Goal: Transaction & Acquisition: Purchase product/service

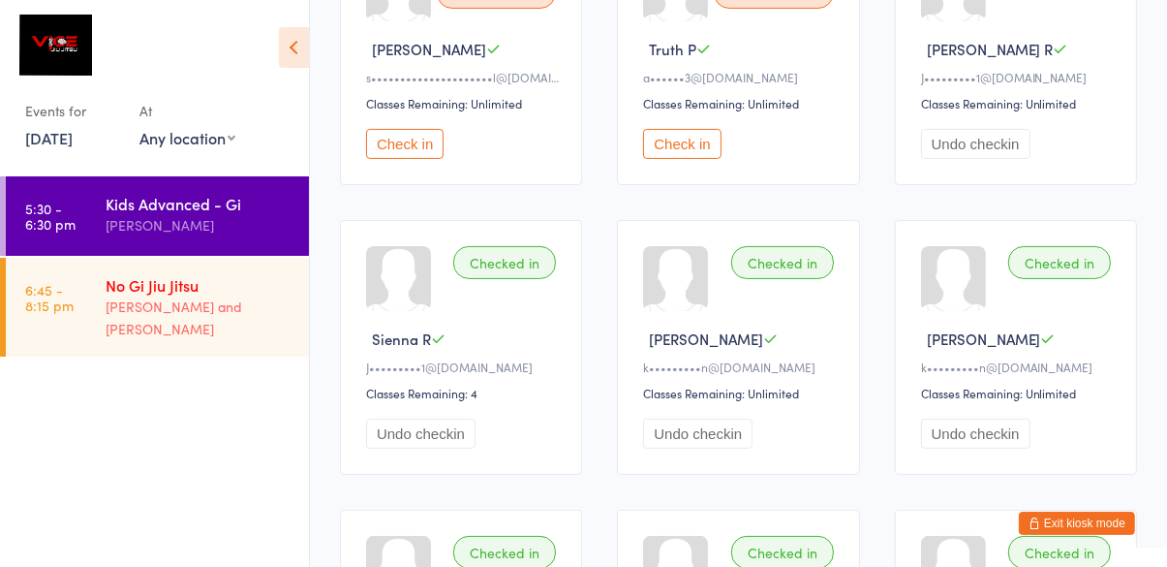
click at [234, 315] on div "[PERSON_NAME] and [PERSON_NAME]" at bounding box center [199, 317] width 187 height 45
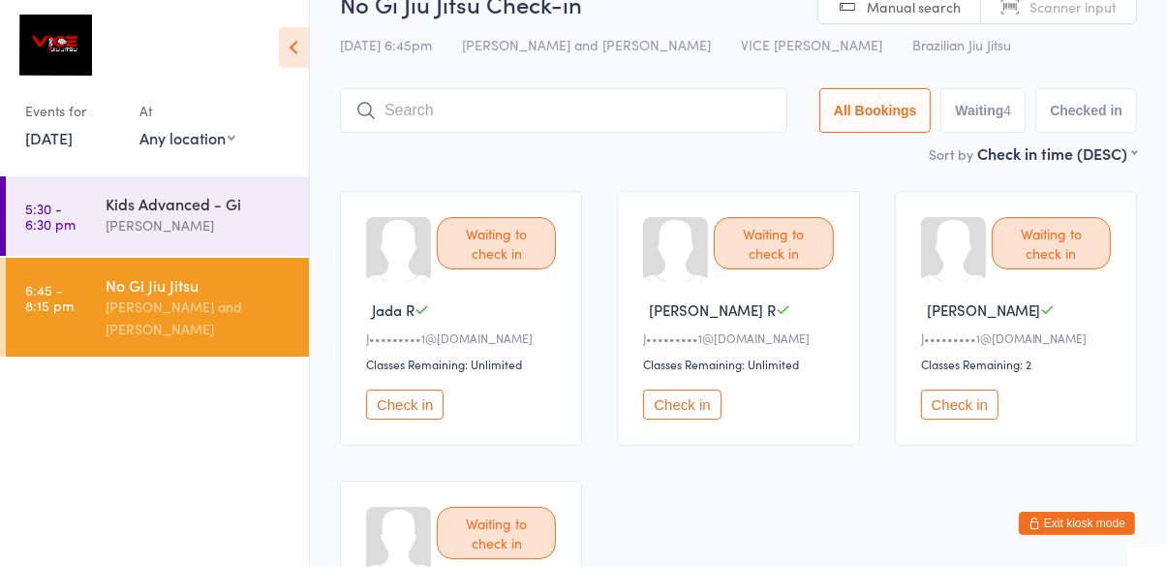
click at [648, 103] on input "search" at bounding box center [564, 110] width 448 height 45
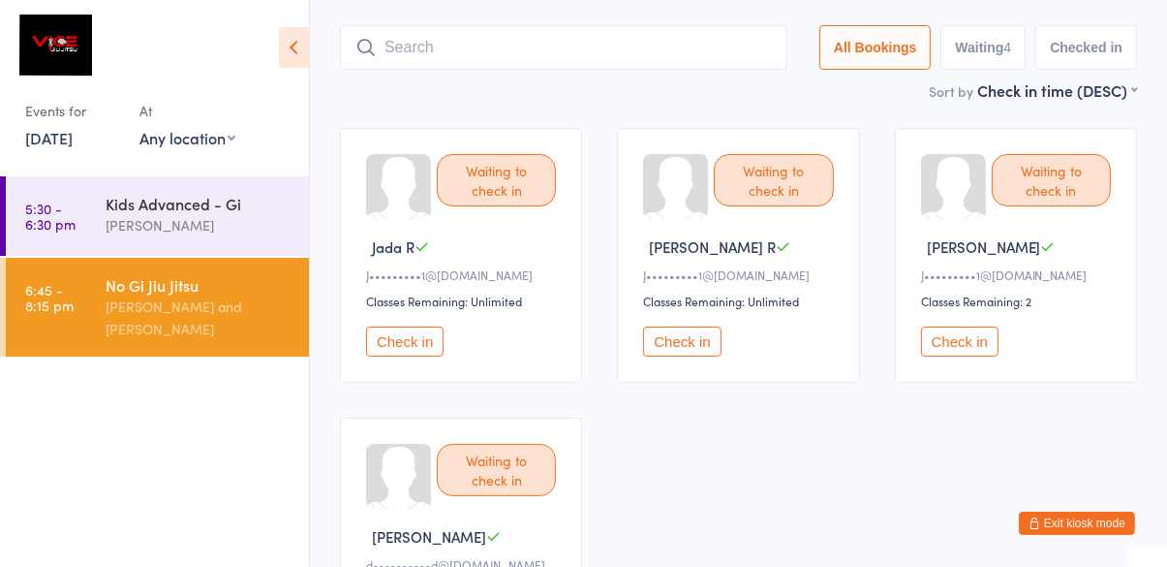
scroll to position [128, 0]
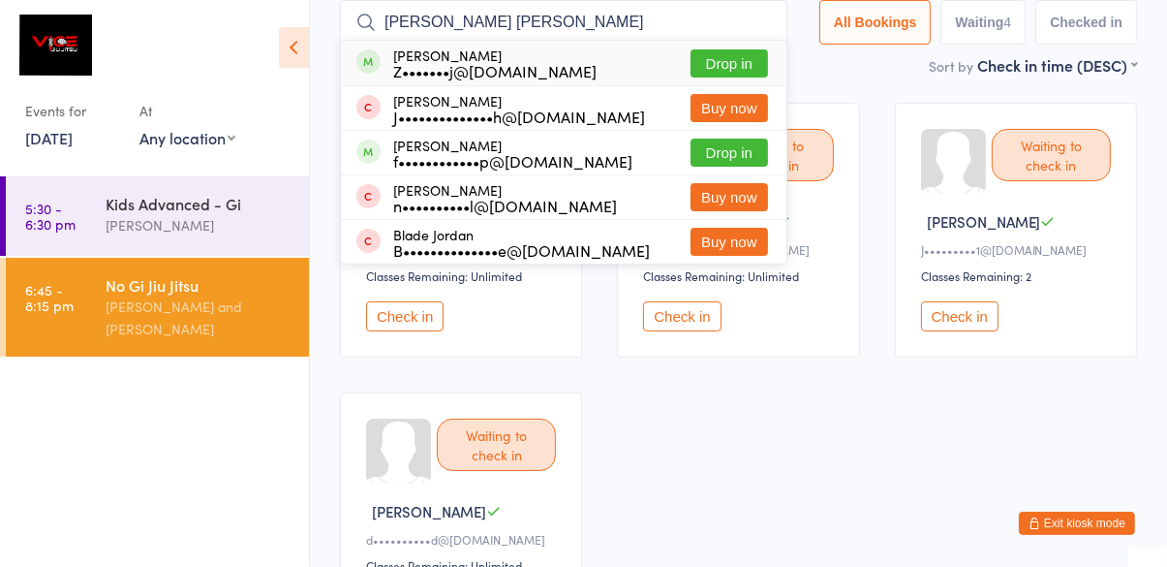
type input "[PERSON_NAME] [PERSON_NAME]"
click at [751, 70] on button "Drop in" at bounding box center [730, 63] width 78 height 28
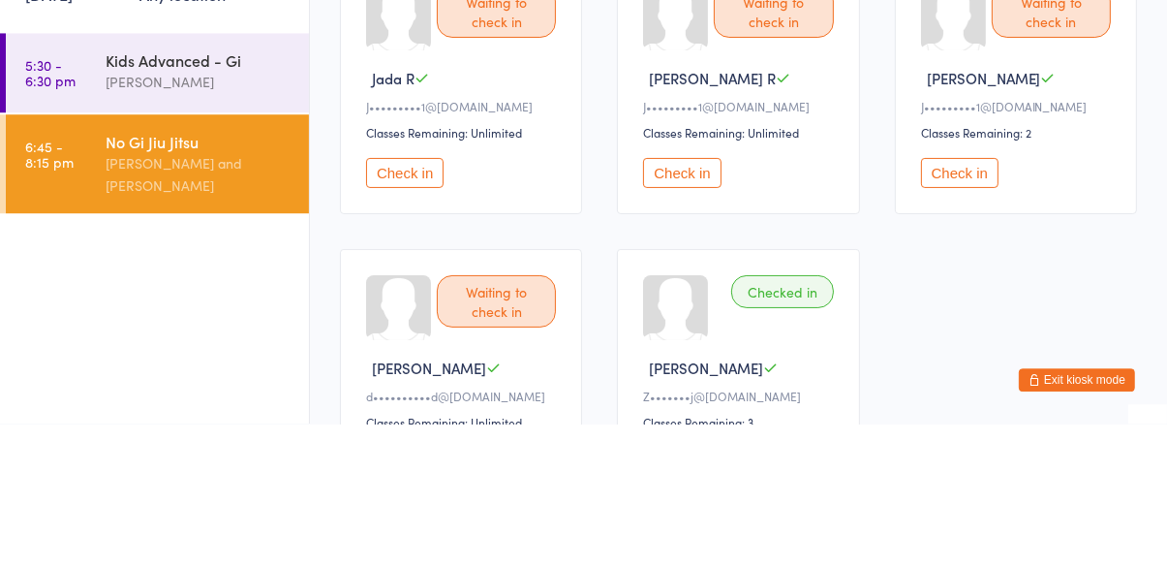
click at [231, 308] on div "[PERSON_NAME] and [PERSON_NAME]" at bounding box center [199, 317] width 187 height 45
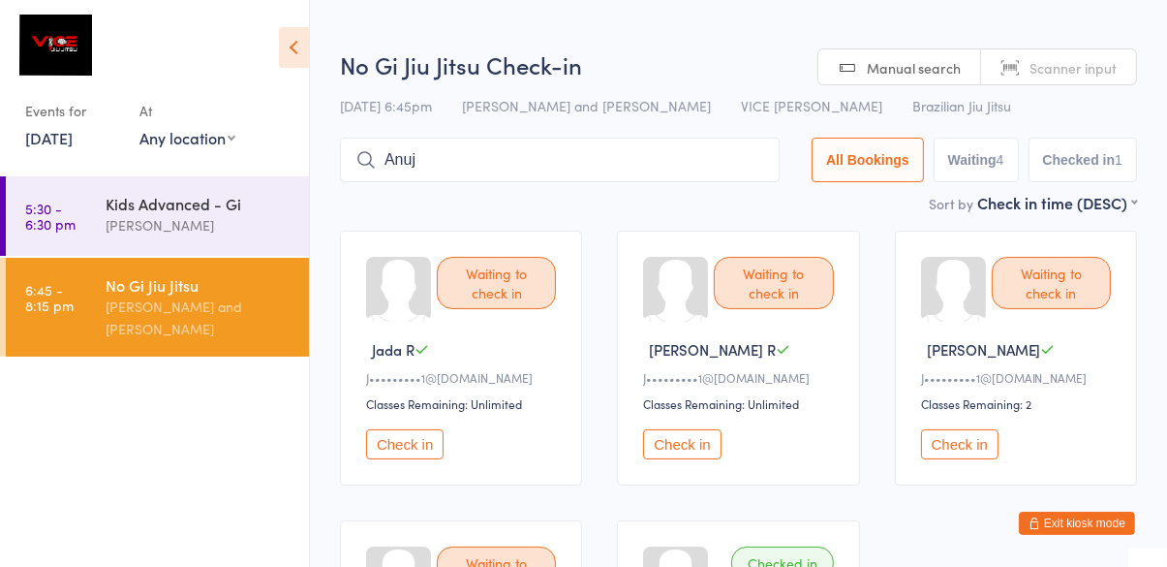
type input "Anuj"
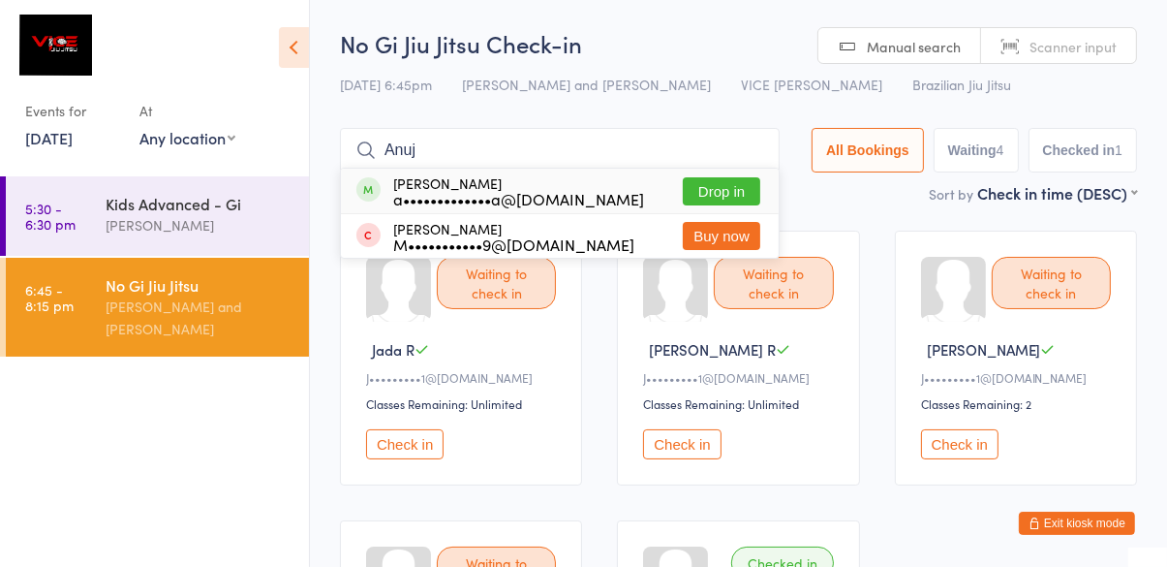
click at [743, 185] on button "Drop in" at bounding box center [722, 191] width 78 height 28
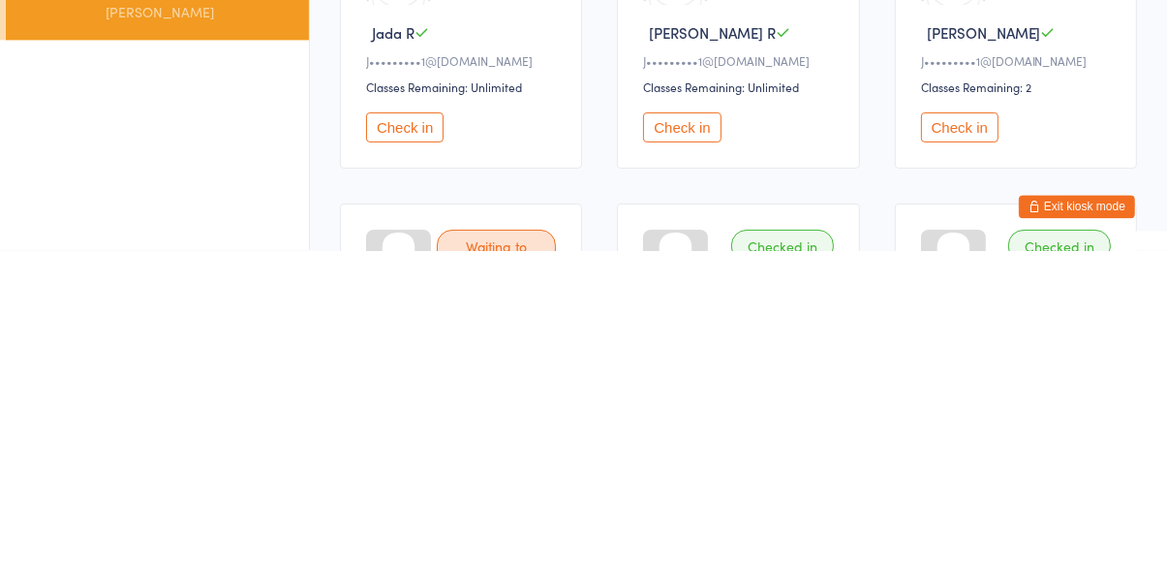
click at [234, 447] on ul "5:30 - 6:30 pm Kids Advanced - Gi [PERSON_NAME] 6:45 - 8:15 pm No Gi Jiu [PERSO…" at bounding box center [154, 371] width 309 height 390
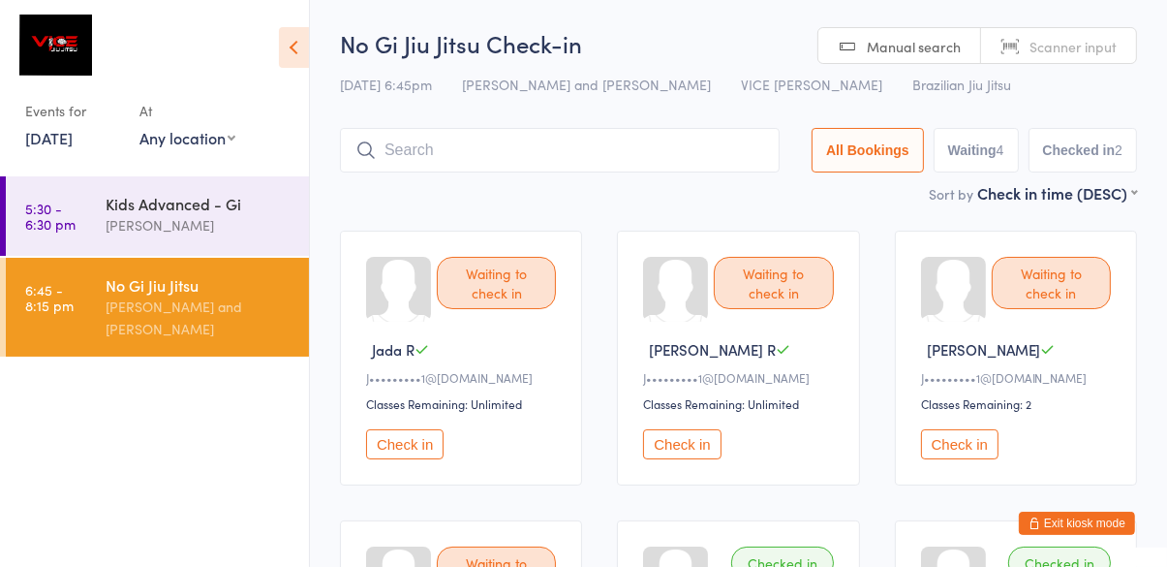
click at [574, 148] on input "search" at bounding box center [560, 150] width 440 height 45
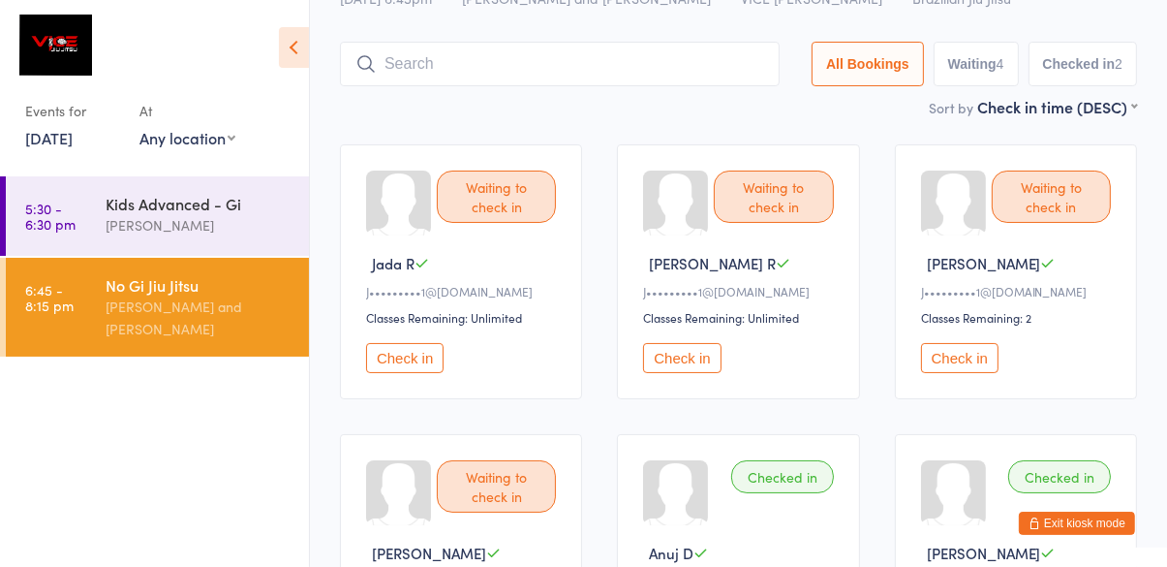
scroll to position [128, 0]
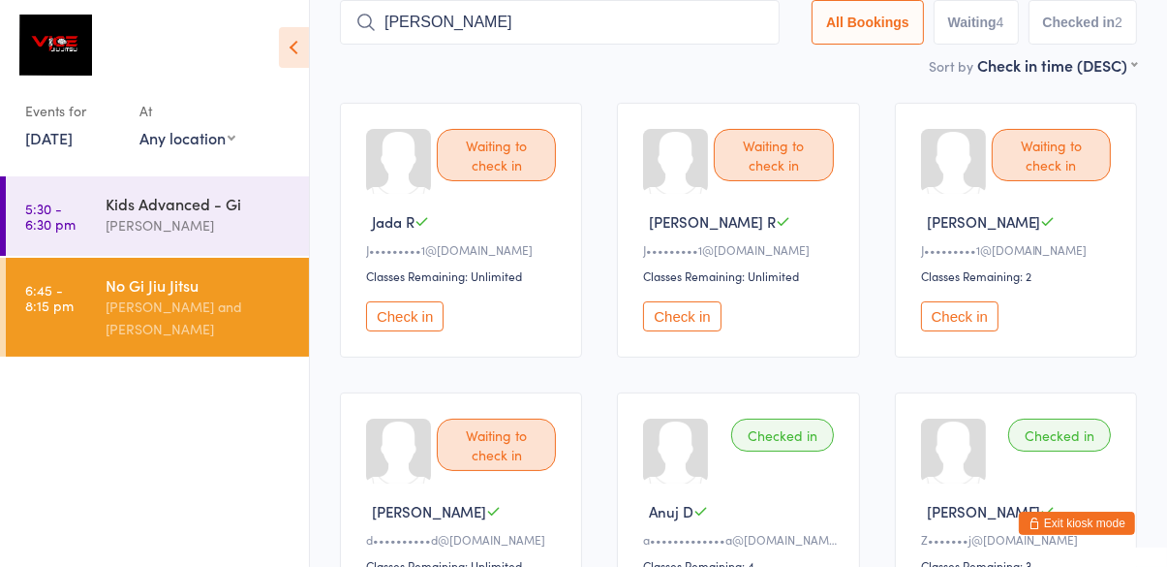
type input "[PERSON_NAME]"
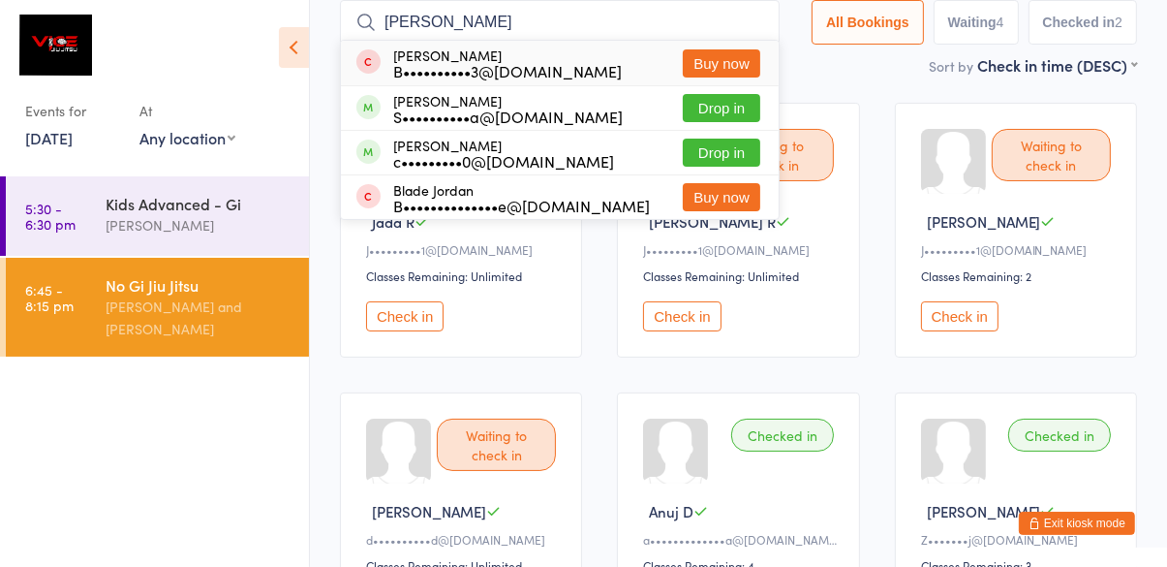
click at [744, 70] on button "Buy now" at bounding box center [722, 63] width 78 height 28
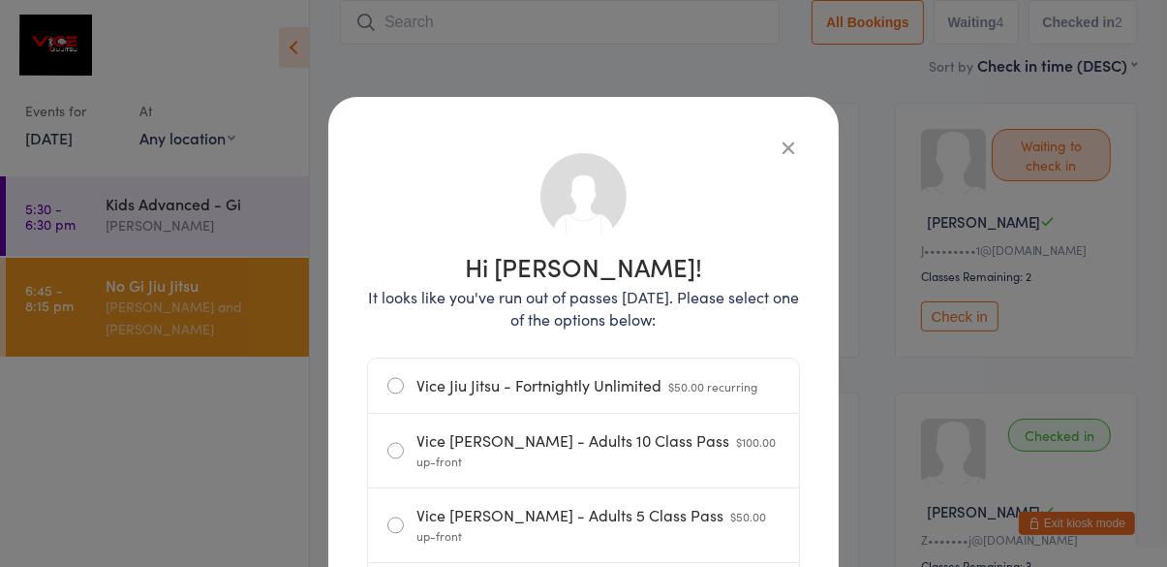
scroll to position [64, 0]
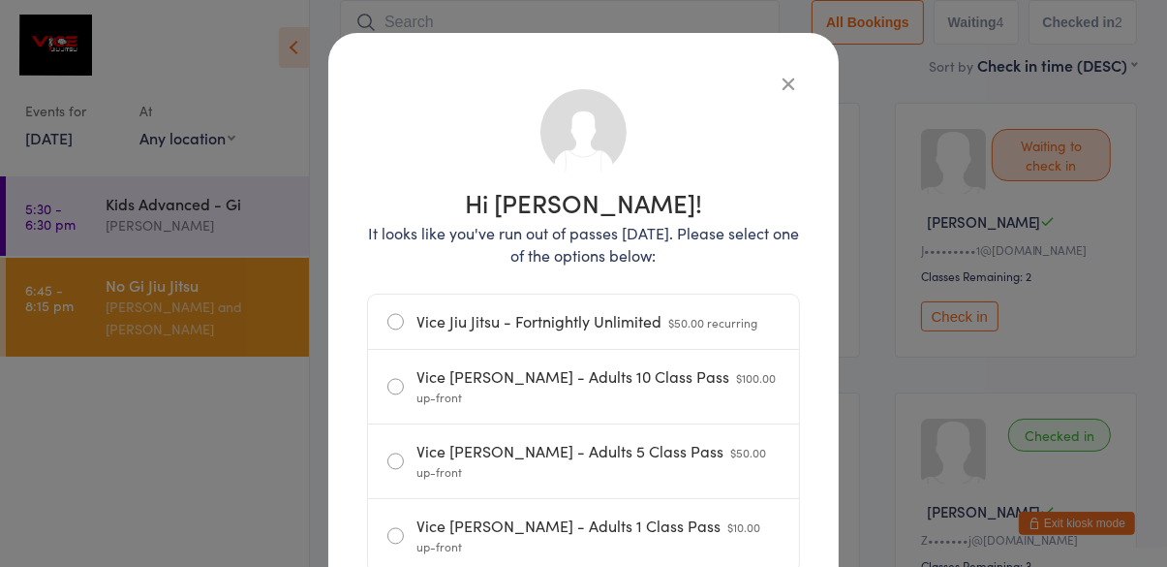
click at [678, 518] on span "$10.00 up-front" at bounding box center [589, 536] width 344 height 36
click at [0, 0] on input "Vice [PERSON_NAME] - Adults 1 Class Pass $10.00 up-front" at bounding box center [0, 0] width 0 height 0
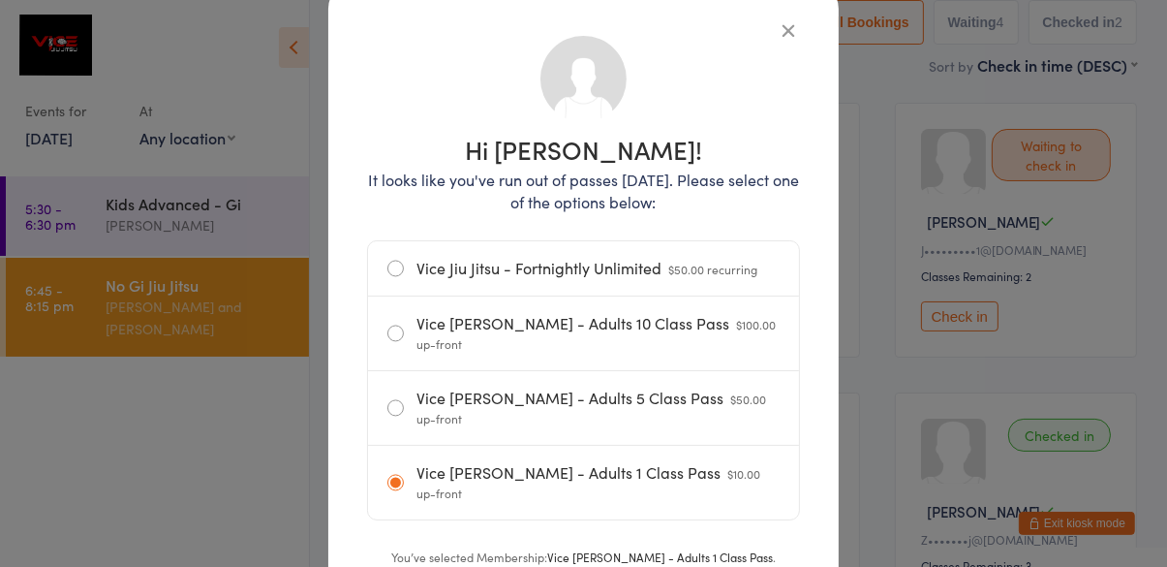
scroll to position [147, 0]
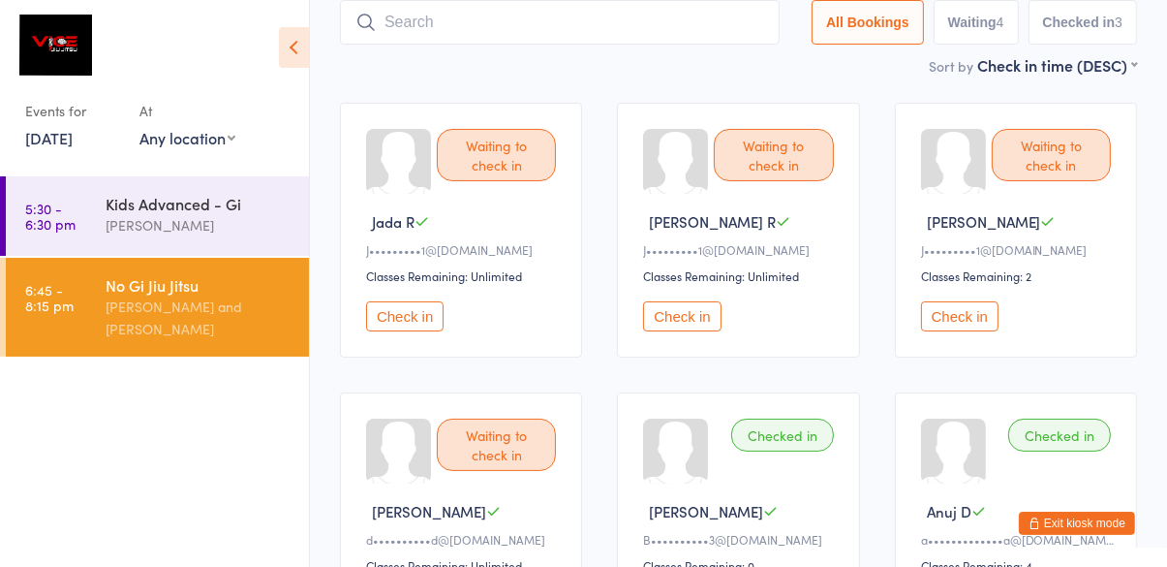
click at [423, 325] on button "Check in" at bounding box center [405, 316] width 78 height 30
click at [682, 315] on button "Check in" at bounding box center [682, 316] width 78 height 30
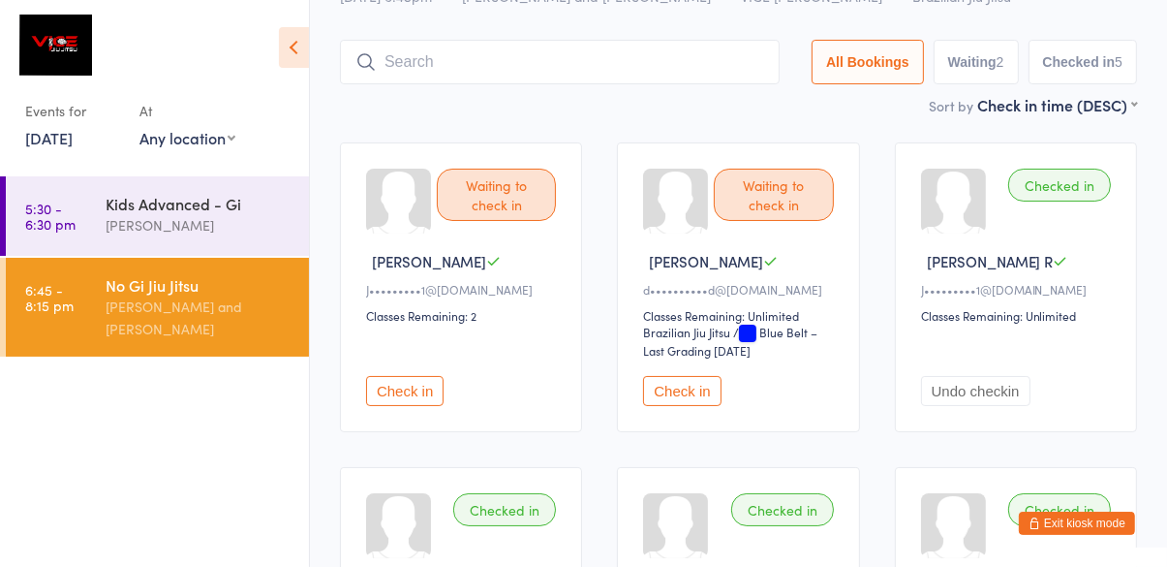
scroll to position [0, 0]
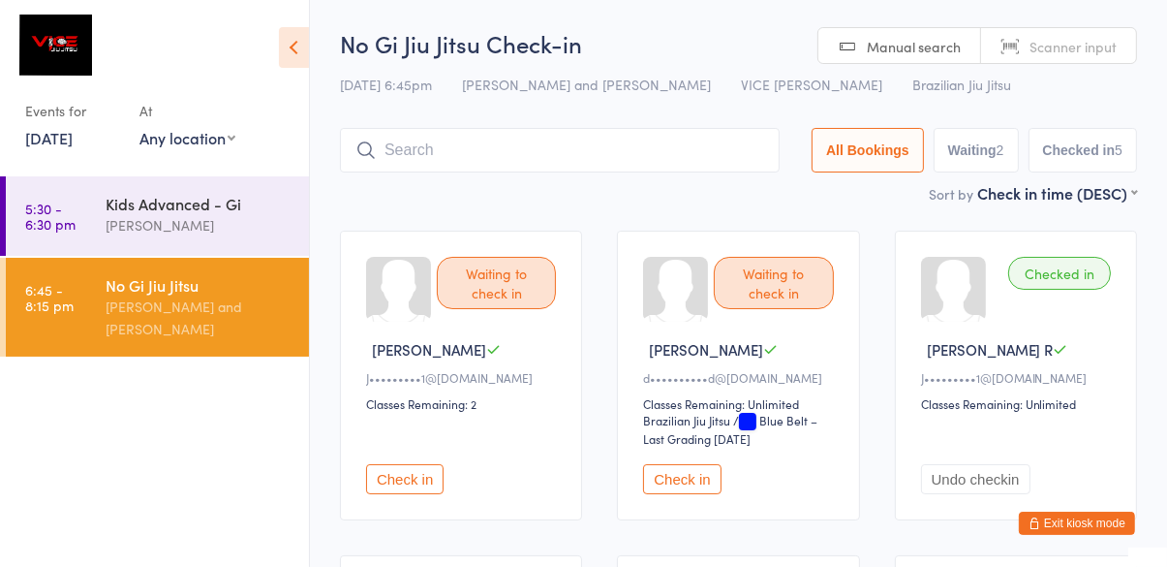
click at [687, 474] on button "Check in" at bounding box center [682, 479] width 78 height 30
